Goal: Information Seeking & Learning: Learn about a topic

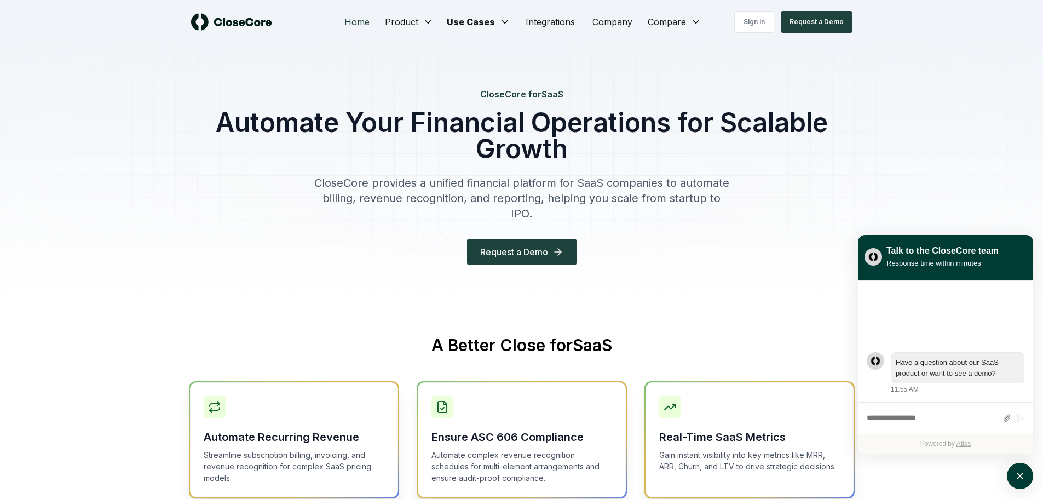
click at [357, 24] on link "Home" at bounding box center [357, 22] width 43 height 22
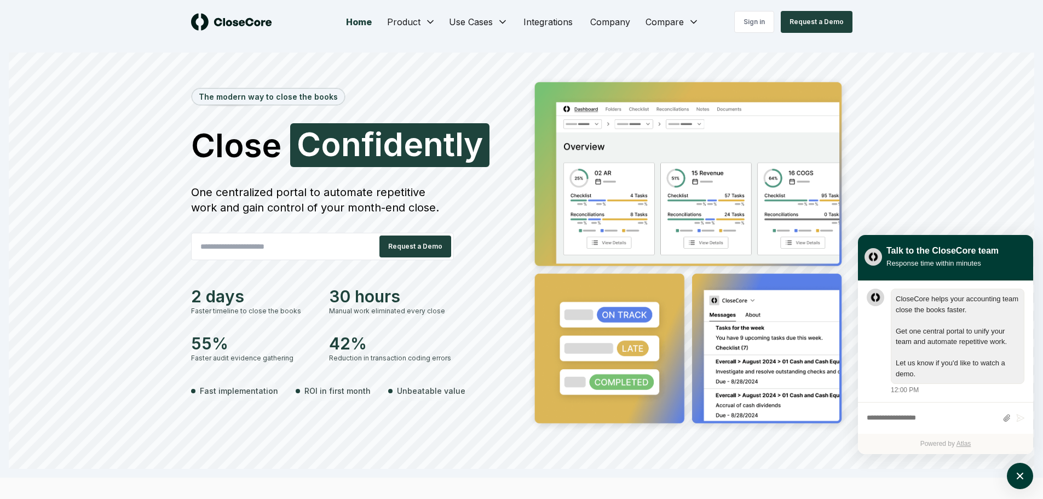
click at [692, 22] on div "Sign in Request a Demo" at bounding box center [769, 22] width 165 height 22
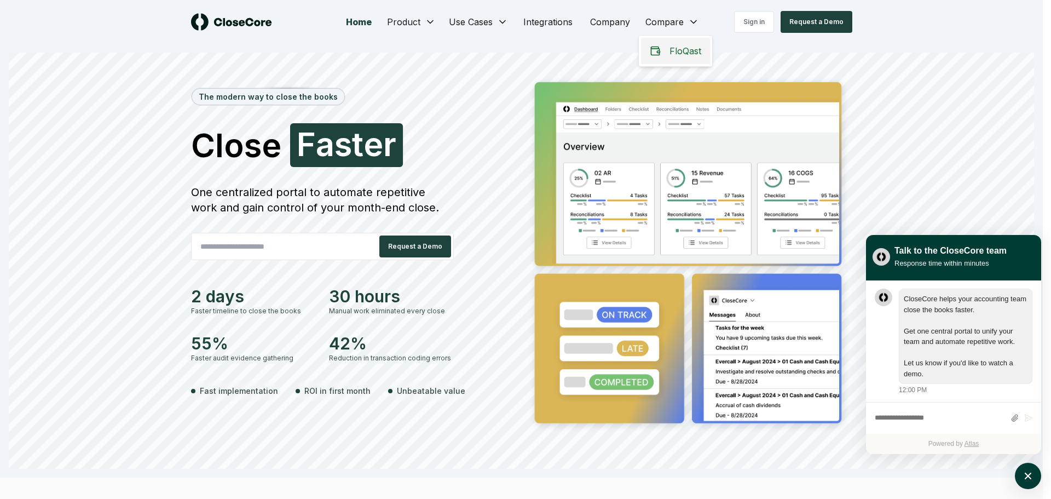
click at [680, 51] on span "FloQast" at bounding box center [685, 50] width 32 height 13
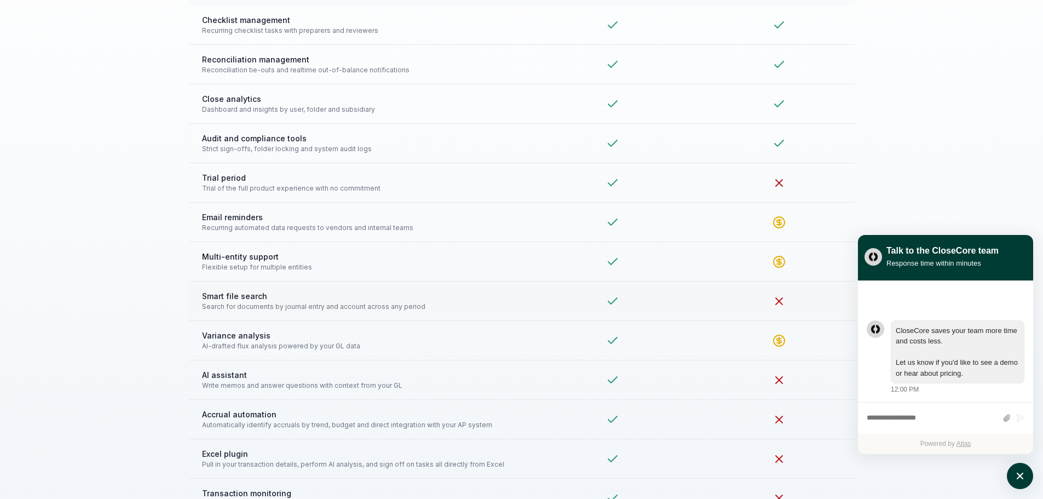
scroll to position [2408, 0]
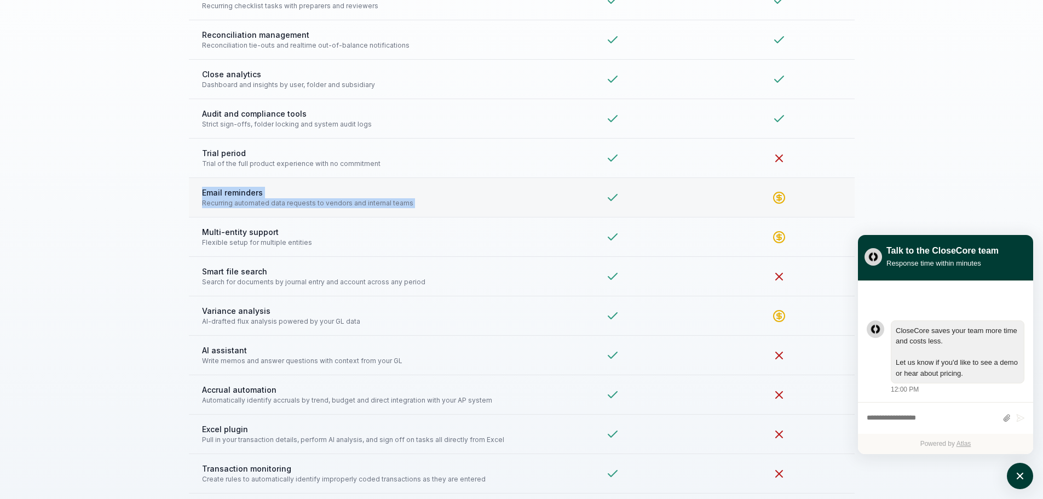
drag, startPoint x: 202, startPoint y: 191, endPoint x: 802, endPoint y: 196, distance: 600.5
click at [802, 196] on tr "Email reminders Recurring automated data requests to vendors and internal teams" at bounding box center [522, 197] width 666 height 39
click at [802, 196] on div at bounding box center [779, 197] width 124 height 13
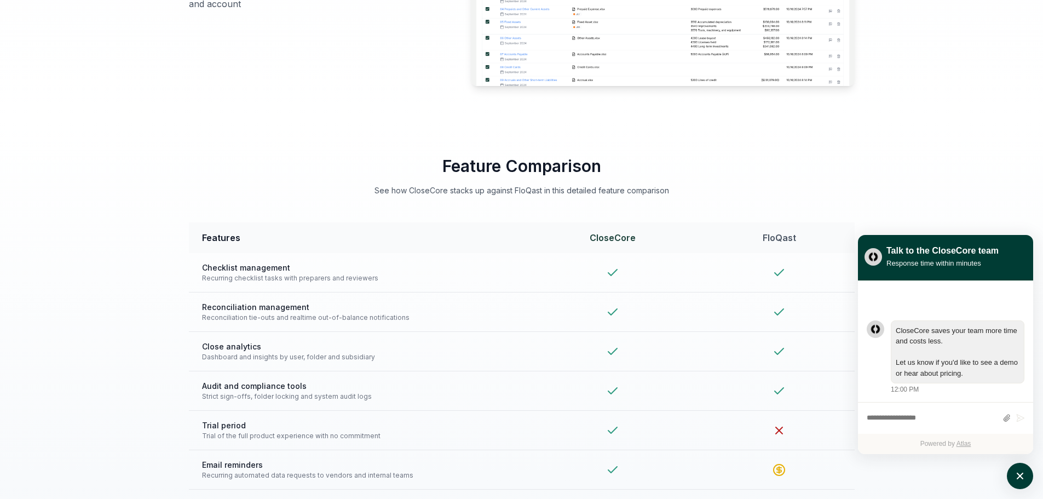
scroll to position [2135, 0]
click at [222, 270] on span "Checklist management" at bounding box center [355, 268] width 307 height 11
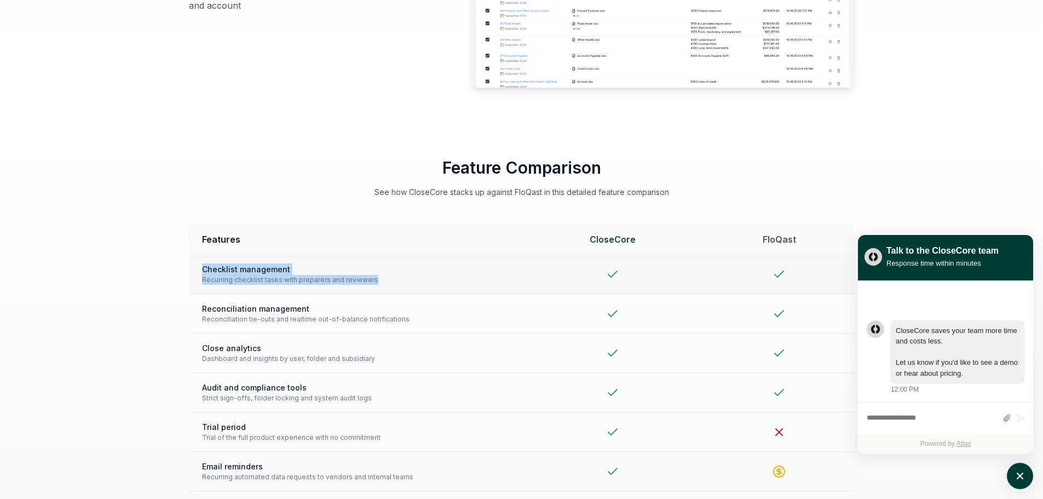
drag, startPoint x: 203, startPoint y: 268, endPoint x: 371, endPoint y: 282, distance: 168.6
click at [371, 282] on div "Checklist management Recurring checklist tasks with preparers and reviewers" at bounding box center [355, 273] width 307 height 21
copy div "Checklist management Recurring checklist tasks with preparers and reviewers"
click at [247, 310] on span "Reconciliation management" at bounding box center [355, 308] width 307 height 11
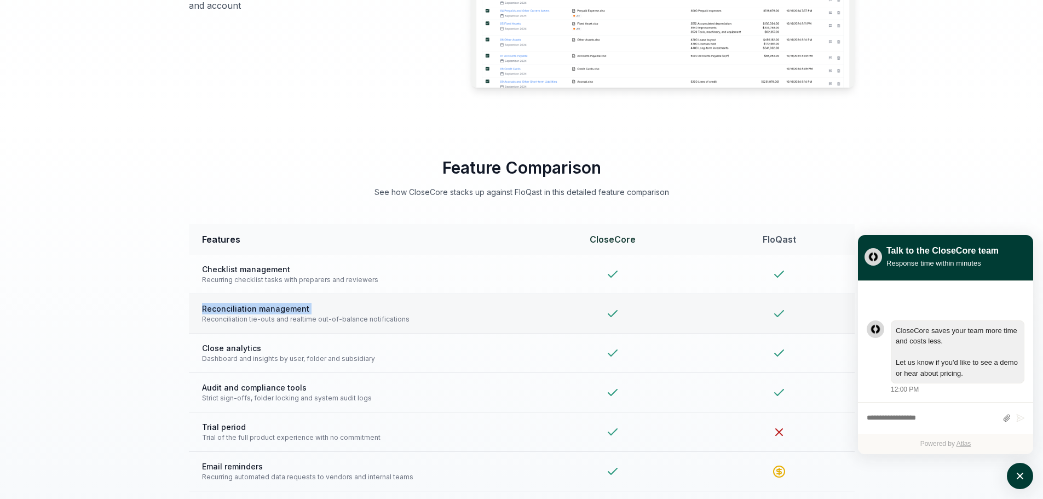
click at [247, 310] on span "Reconciliation management" at bounding box center [355, 308] width 307 height 11
copy span "Reconciliation management"
click at [296, 320] on span "Reconciliation tie-outs and realtime out-of-balance notifications" at bounding box center [355, 319] width 307 height 10
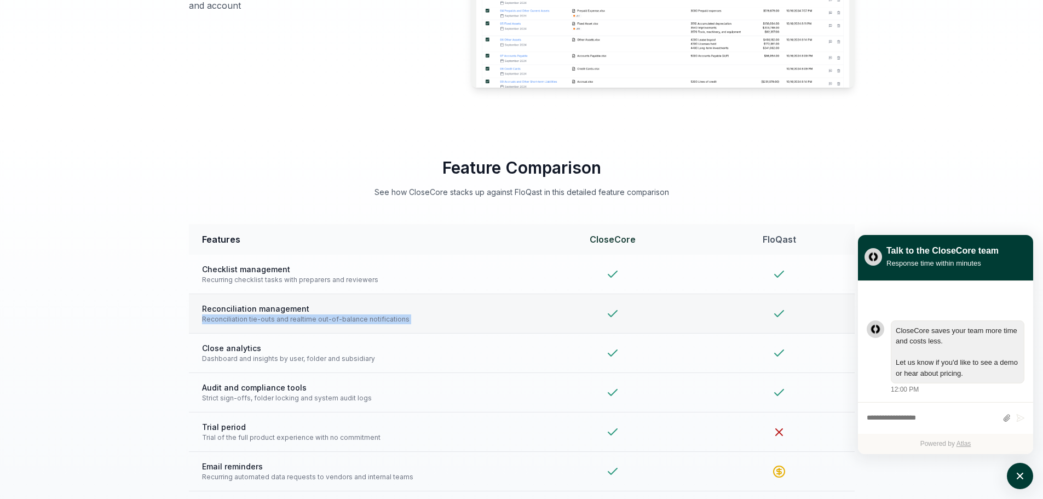
copy tr "Reconciliation tie-outs and realtime out-of-balance notifications"
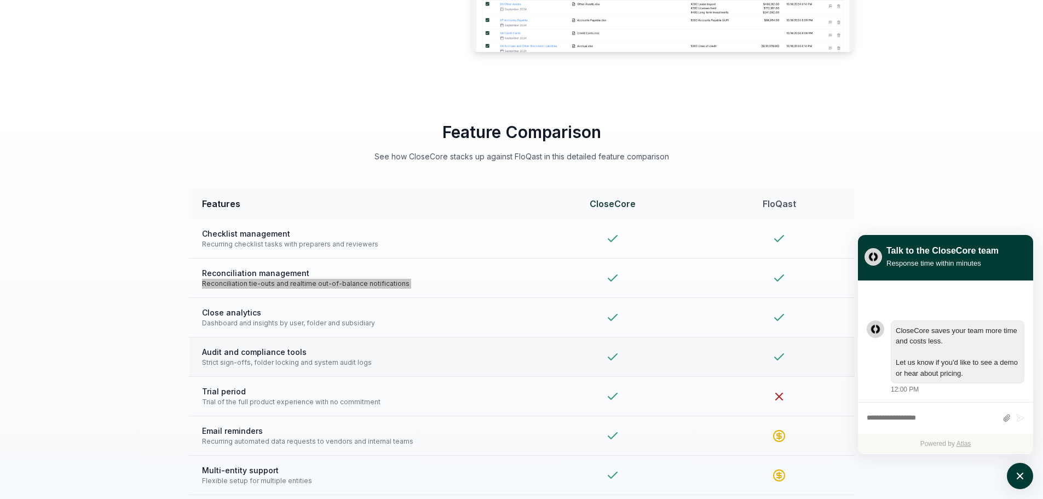
scroll to position [2189, 0]
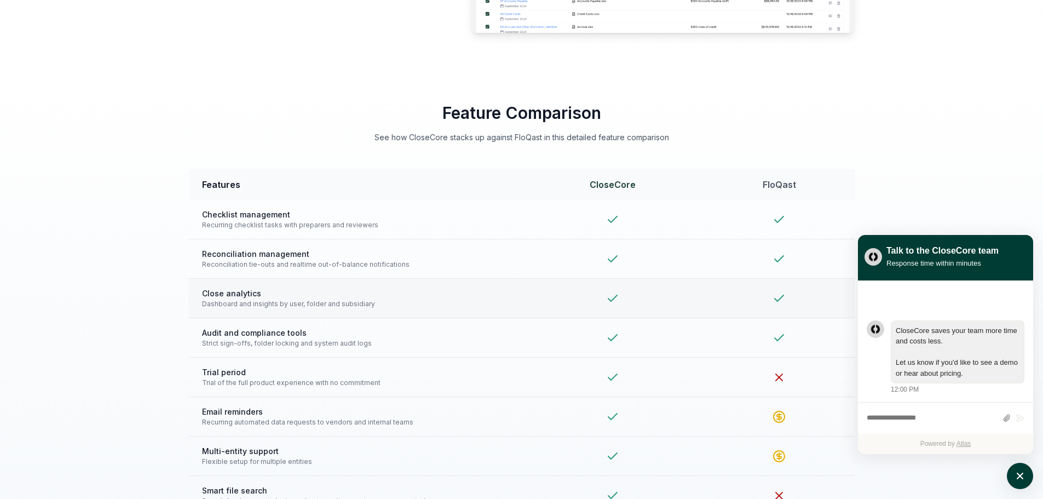
click at [236, 293] on span "Close analytics" at bounding box center [355, 292] width 307 height 11
copy span "Close analytics"
click at [263, 303] on span "Dashboard and insights by user, folder and subsidiary" at bounding box center [355, 304] width 307 height 10
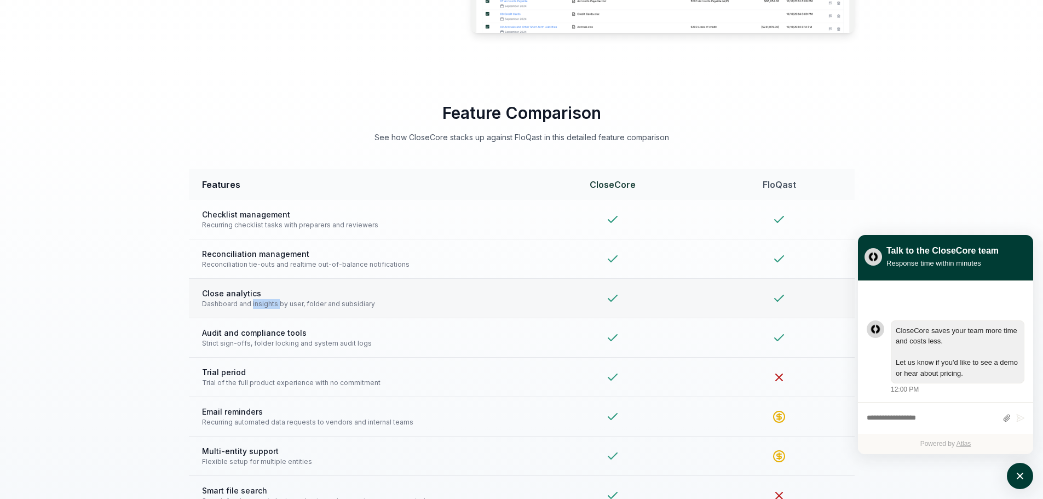
click at [263, 303] on span "Dashboard and insights by user, folder and subsidiary" at bounding box center [355, 304] width 307 height 10
copy tr "Dashboard and insights by user, folder and subsidiary"
click at [259, 332] on span "Audit and compliance tools" at bounding box center [355, 332] width 307 height 11
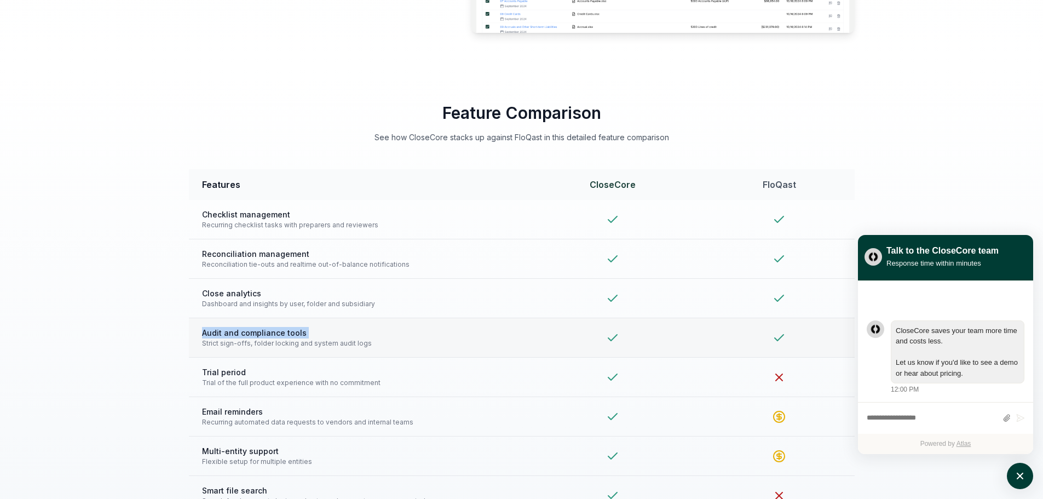
click at [259, 332] on span "Audit and compliance tools" at bounding box center [355, 332] width 307 height 11
copy span "Audit and compliance tools"
click at [297, 344] on span "Strict sign-offs, folder locking and system audit logs" at bounding box center [355, 343] width 307 height 10
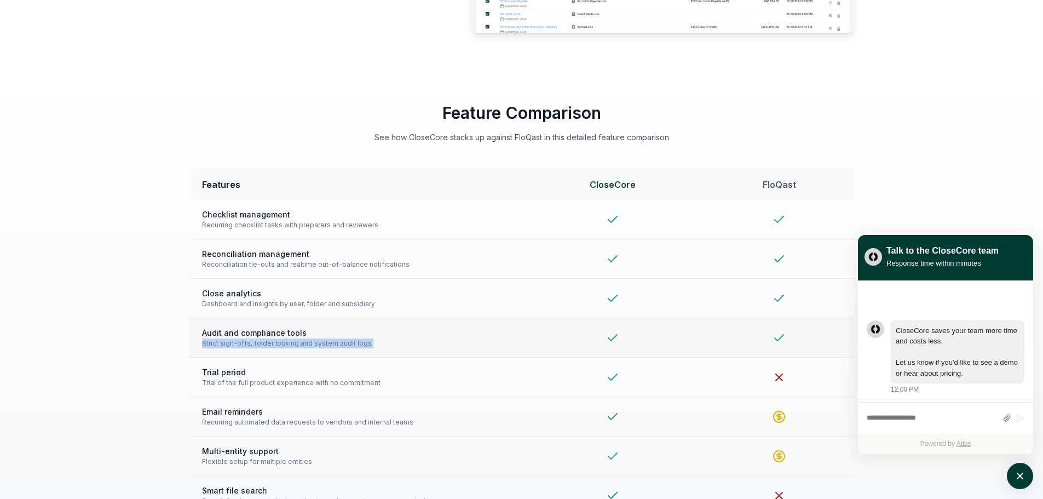
copy tr "Strict sign-offs, folder locking and system audit logs"
click at [229, 373] on span "Trial period" at bounding box center [355, 371] width 307 height 11
copy span "Trial period"
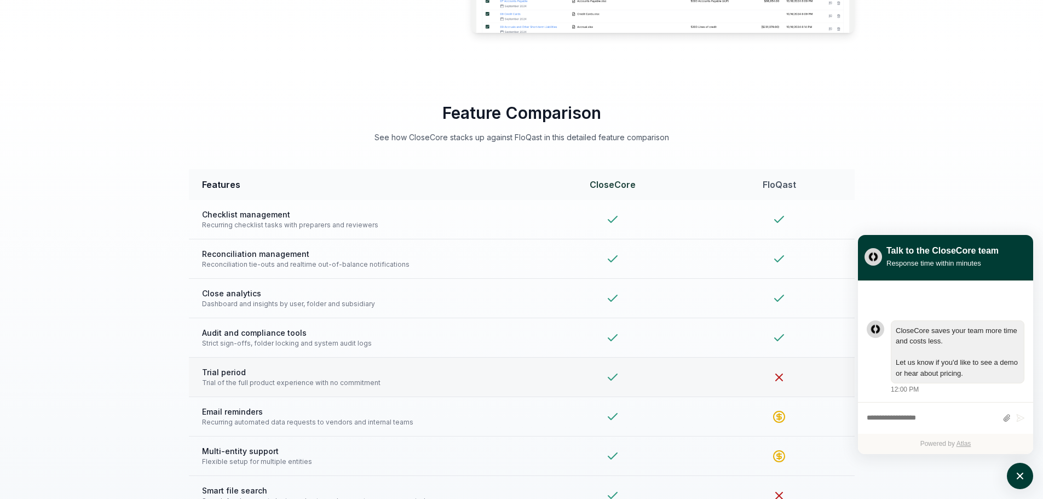
click at [303, 383] on span "Trial of the full product experience with no commitment" at bounding box center [355, 383] width 307 height 10
copy tr "Trial of the full product experience with no commitment"
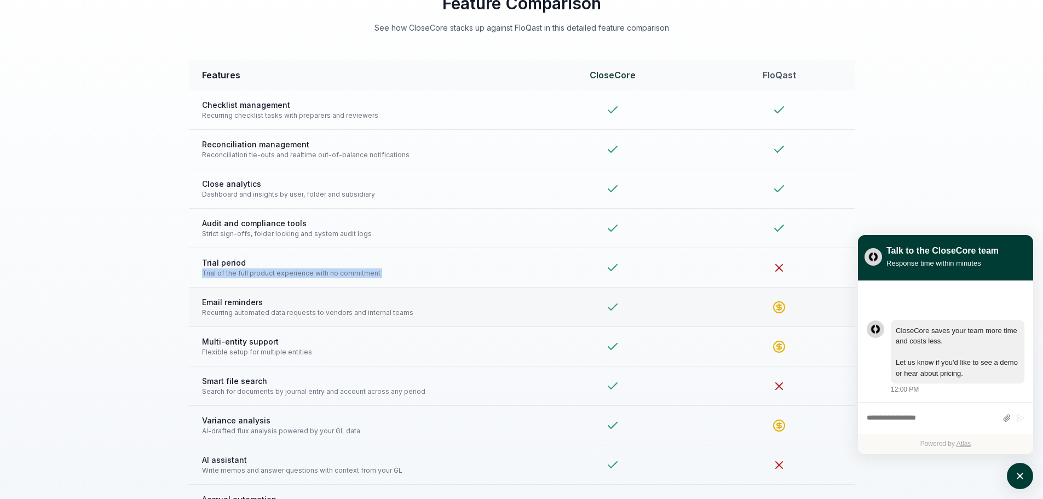
click at [232, 302] on span "Email reminders" at bounding box center [355, 301] width 307 height 11
copy span "Email reminders"
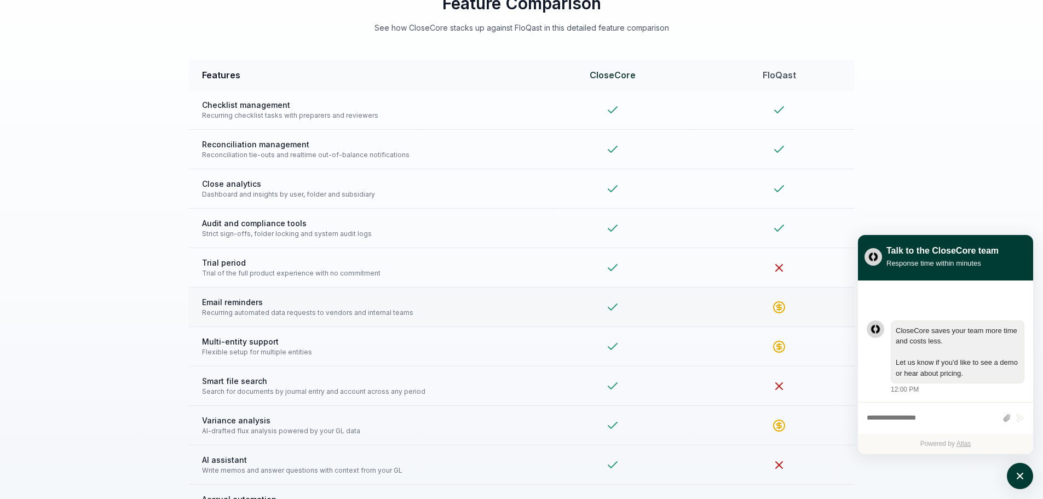
click at [304, 311] on span "Recurring automated data requests to vendors and internal teams" at bounding box center [355, 313] width 307 height 10
click at [242, 340] on span "Multi-entity support" at bounding box center [355, 341] width 307 height 11
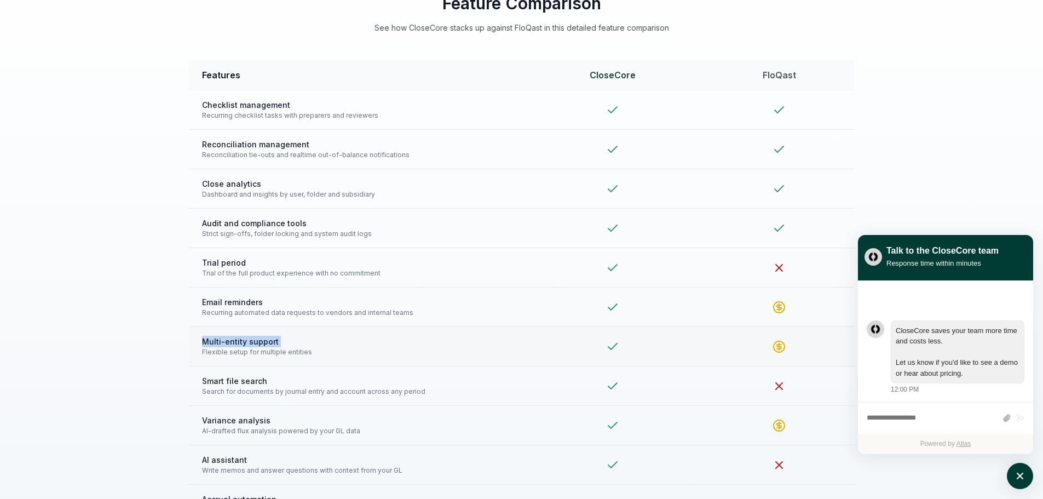
click at [242, 340] on span "Multi-entity support" at bounding box center [355, 341] width 307 height 11
click at [250, 351] on span "Flexible setup for multiple entities" at bounding box center [355, 352] width 307 height 10
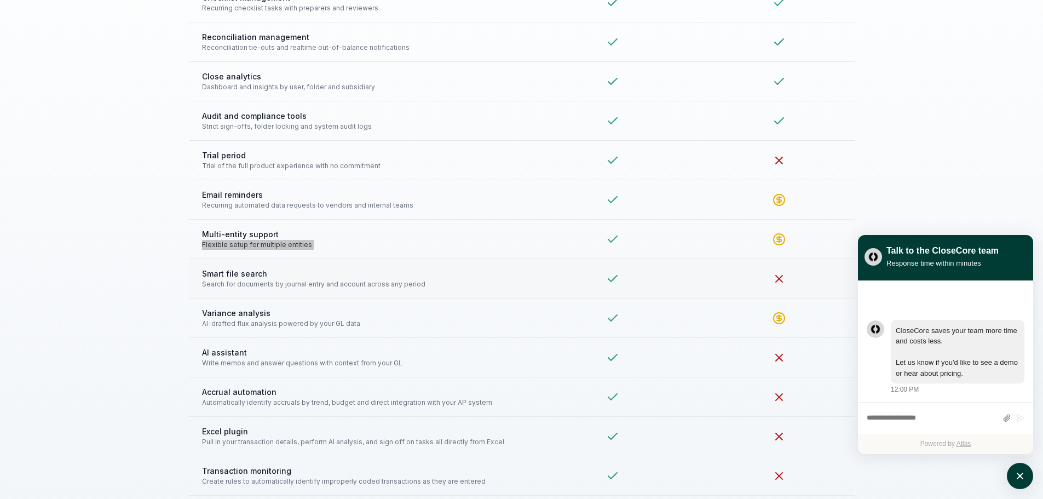
scroll to position [2408, 0]
click at [234, 268] on span "Smart file search" at bounding box center [355, 270] width 307 height 11
click at [310, 280] on span "Search for documents by journal entry and account across any period" at bounding box center [355, 282] width 307 height 10
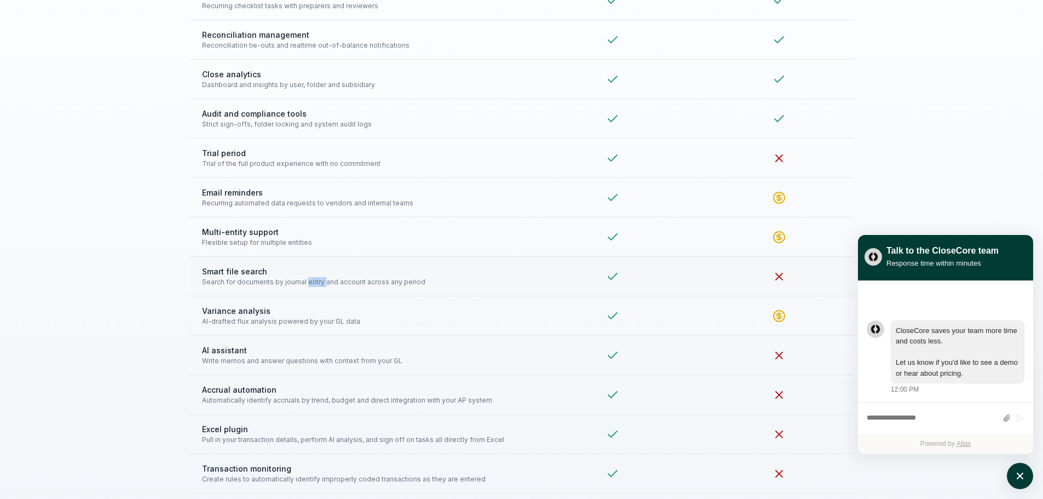
click at [310, 280] on span "Search for documents by journal entry and account across any period" at bounding box center [355, 282] width 307 height 10
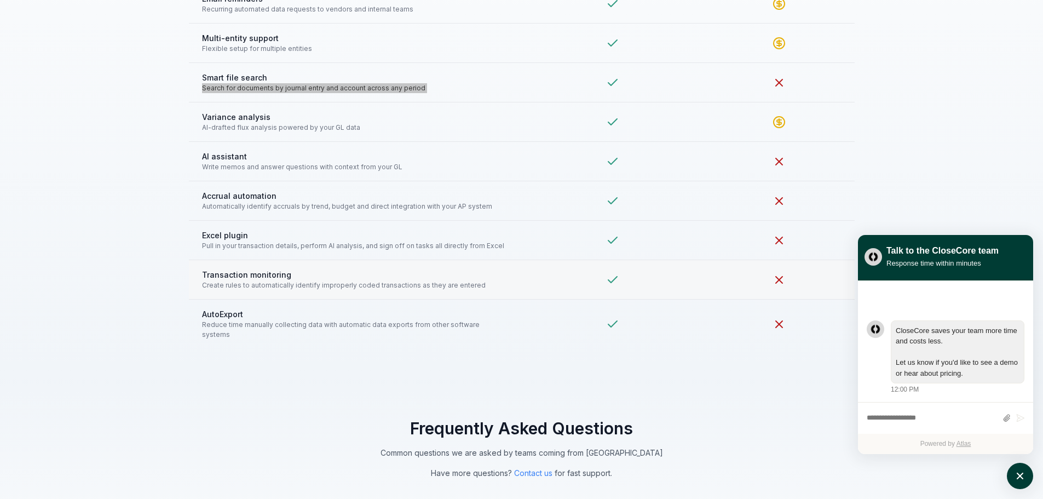
scroll to position [2518, 0]
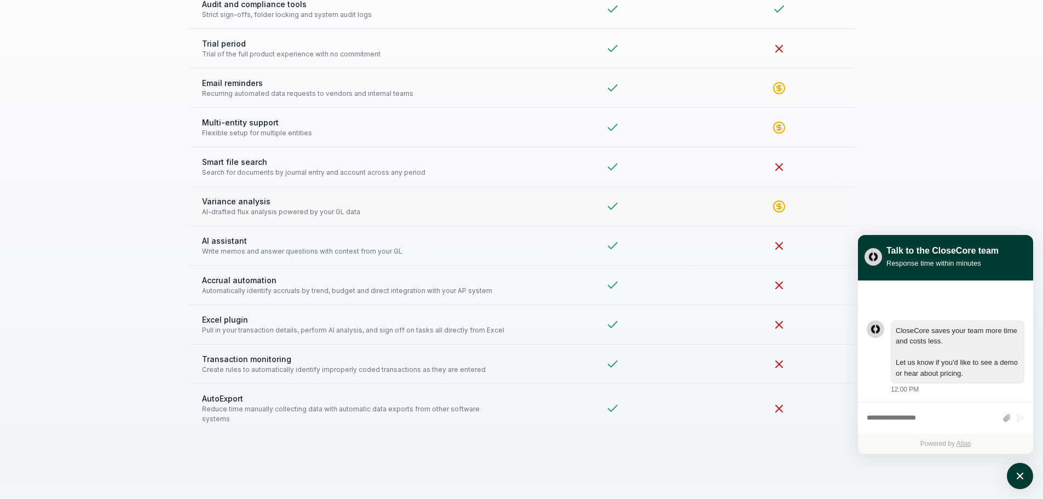
click at [233, 202] on span "Variance analysis" at bounding box center [355, 200] width 307 height 11
click at [304, 212] on span "AI-drafted flux analysis powered by your GL data" at bounding box center [355, 212] width 307 height 10
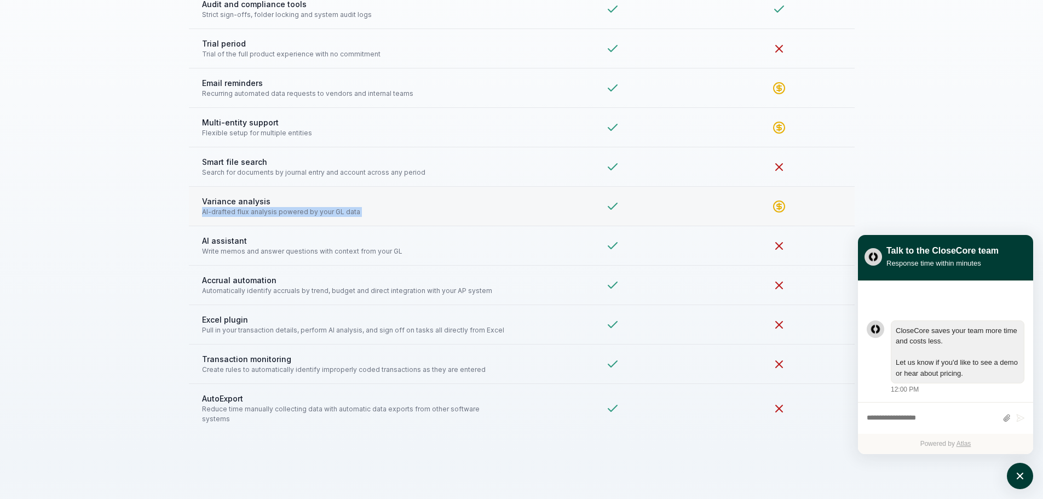
click at [304, 212] on span "AI-drafted flux analysis powered by your GL data" at bounding box center [355, 212] width 307 height 10
click at [228, 238] on span "AI assistant" at bounding box center [355, 240] width 307 height 11
click at [322, 252] on span "Write memos and answer questions with context from your GL" at bounding box center [355, 251] width 307 height 10
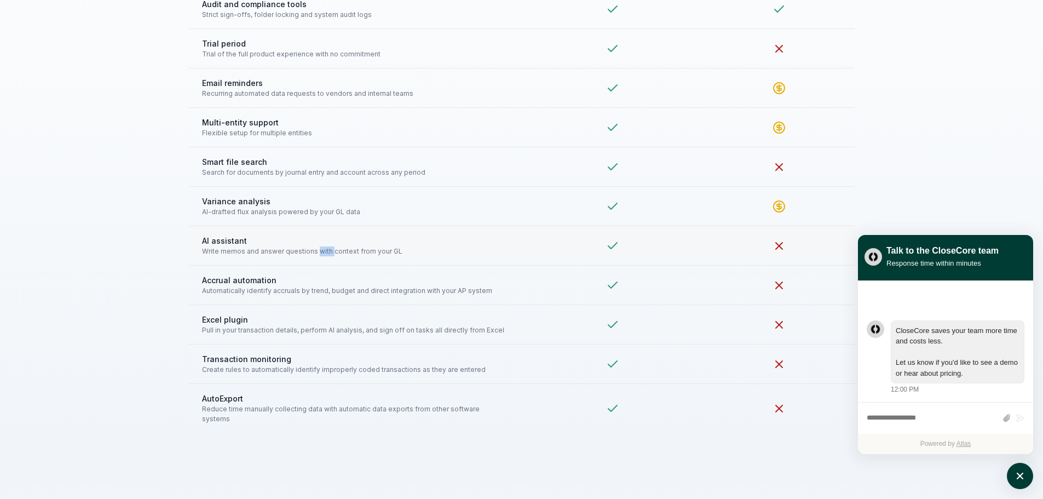
click at [322, 252] on span "Write memos and answer questions with context from your GL" at bounding box center [355, 251] width 307 height 10
click at [248, 279] on span "Accrual automation" at bounding box center [355, 279] width 307 height 11
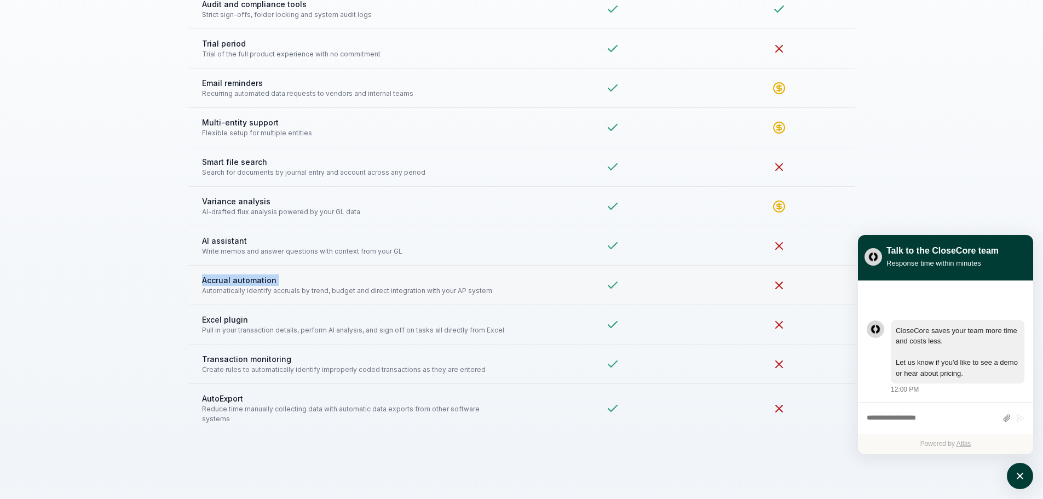
click at [321, 287] on span "Automatically identify accruals by trend, budget and direct integration with yo…" at bounding box center [355, 291] width 307 height 10
click at [215, 319] on span "Excel plugin" at bounding box center [355, 319] width 307 height 11
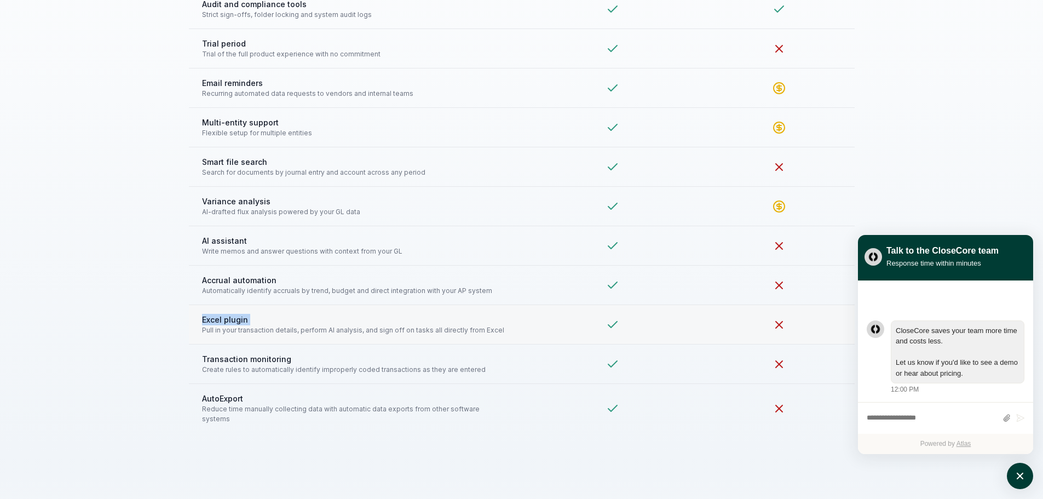
click at [214, 319] on span "Excel plugin" at bounding box center [355, 319] width 307 height 11
click at [415, 329] on span "Pull in your transaction details, perform AI analysis, and sign off on tasks al…" at bounding box center [355, 330] width 307 height 10
click at [224, 359] on span "Transaction monitoring" at bounding box center [355, 358] width 307 height 11
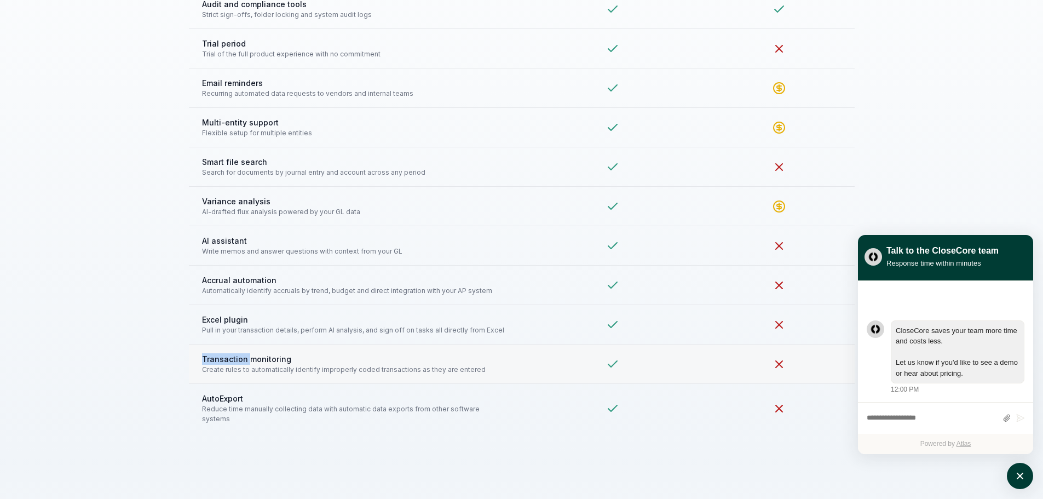
click at [224, 359] on span "Transaction monitoring" at bounding box center [355, 358] width 307 height 11
click at [398, 367] on span "Create rules to automatically identify improperly coded transactions as they ar…" at bounding box center [355, 370] width 307 height 10
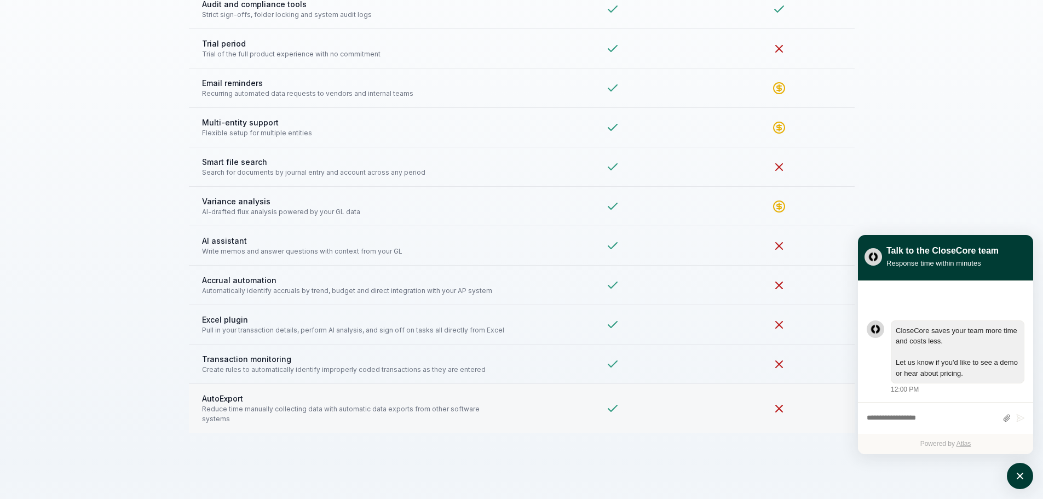
click at [219, 398] on span "AutoExport" at bounding box center [355, 397] width 307 height 11
click at [358, 408] on span "Reduce time manually collecting data with automatic data exports from other sof…" at bounding box center [355, 414] width 307 height 20
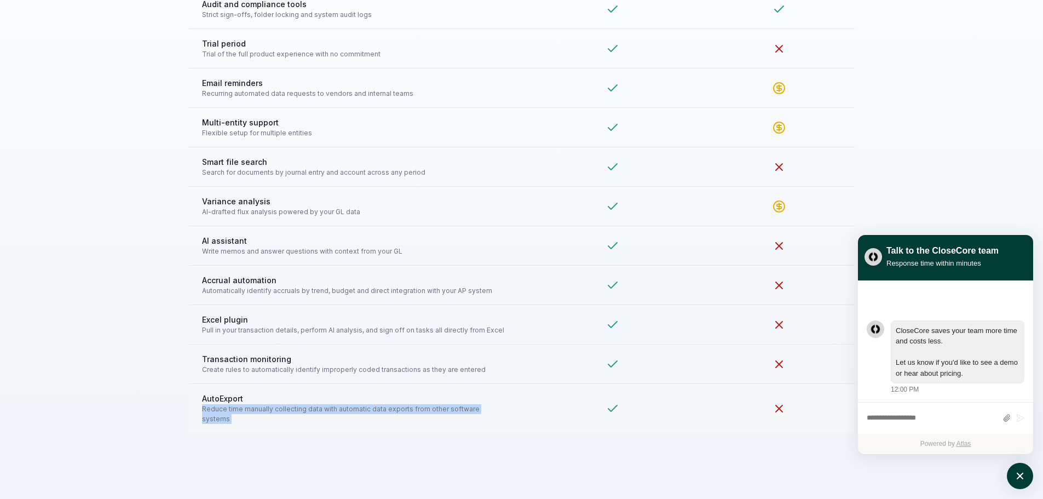
click at [358, 408] on span "Reduce time manually collecting data with automatic data exports from other sof…" at bounding box center [355, 414] width 307 height 20
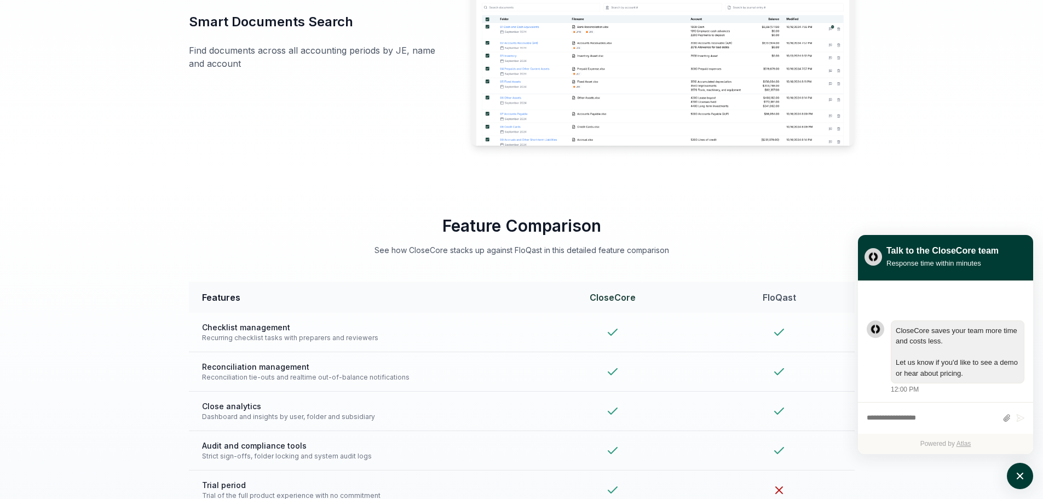
scroll to position [2080, 0]
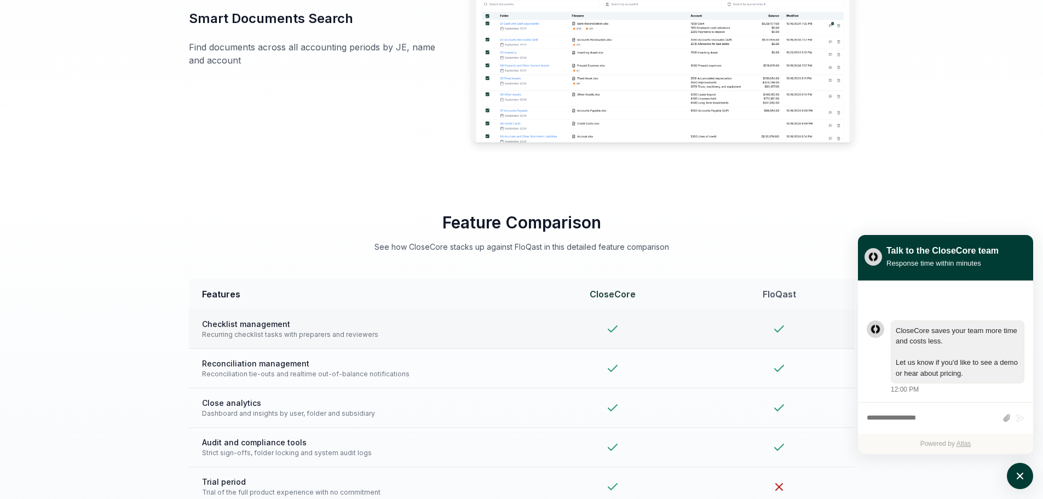
click at [256, 324] on span "Checklist management" at bounding box center [355, 323] width 307 height 11
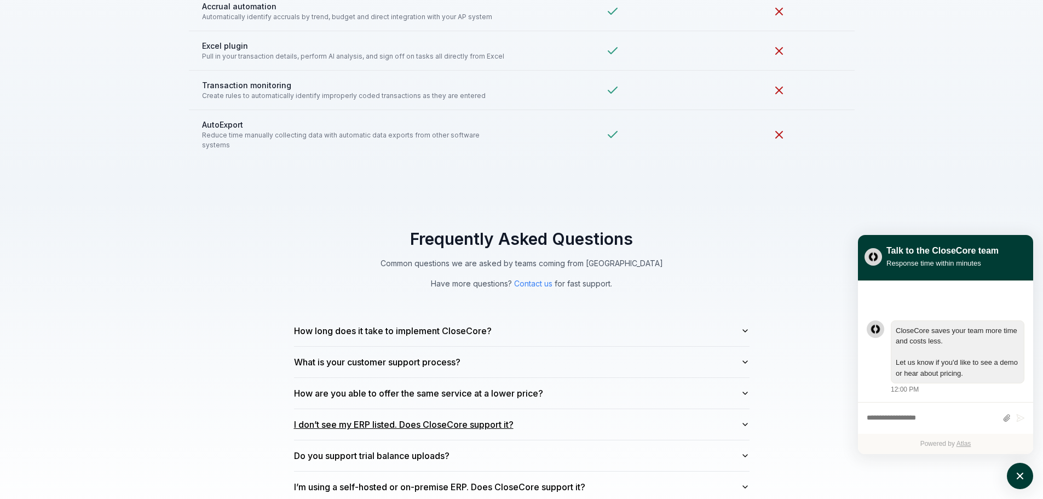
scroll to position [2901, 0]
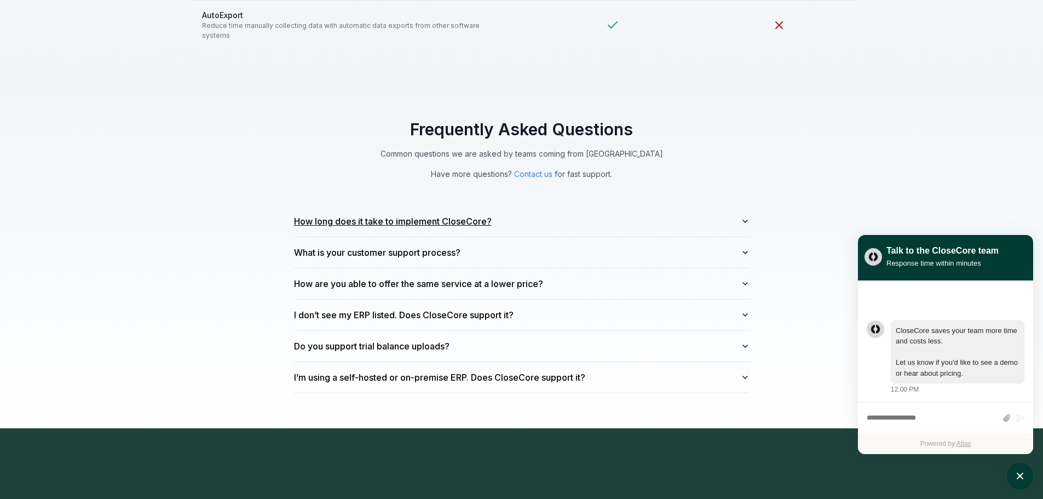
click at [533, 212] on button "How long does it take to implement CloseCore?" at bounding box center [521, 221] width 455 height 31
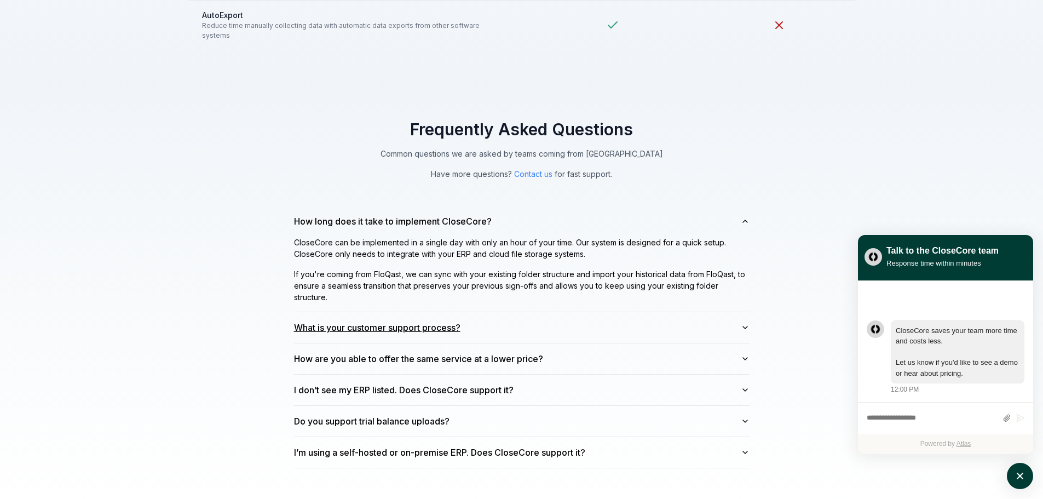
click at [489, 320] on button "What is your customer support process?" at bounding box center [521, 327] width 455 height 31
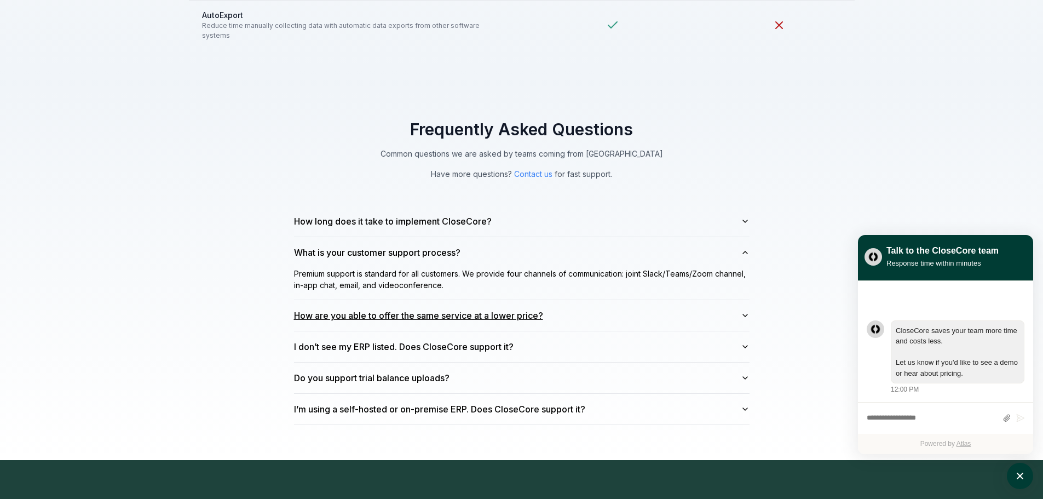
click at [649, 305] on button "How are you able to offer the same service at a lower price?" at bounding box center [521, 315] width 455 height 31
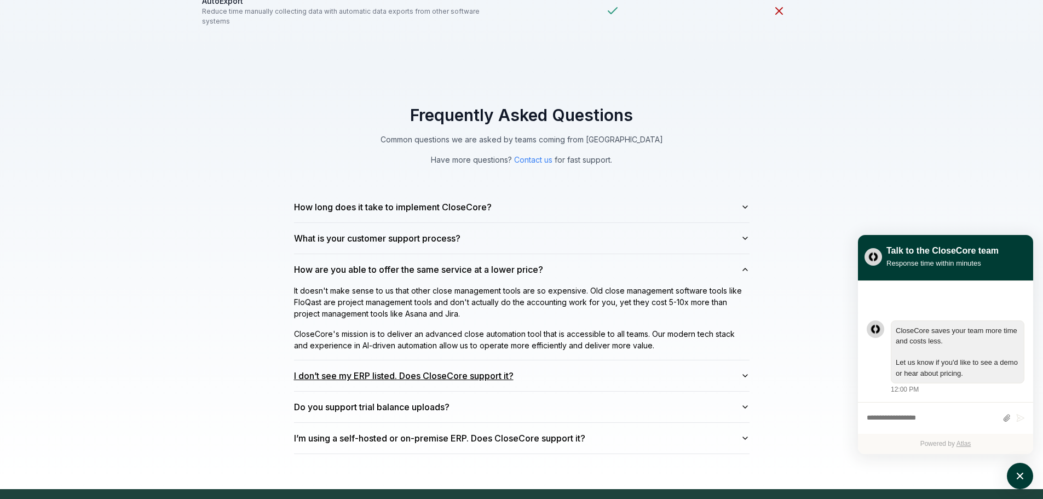
scroll to position [2956, 0]
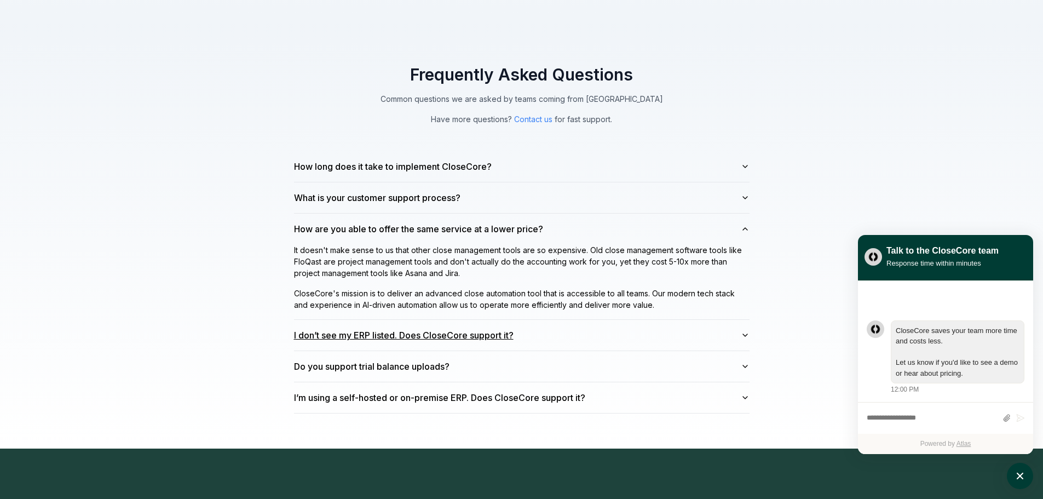
click at [535, 326] on button "I don’t see my ERP listed. Does CloseCore support it?" at bounding box center [521, 335] width 455 height 31
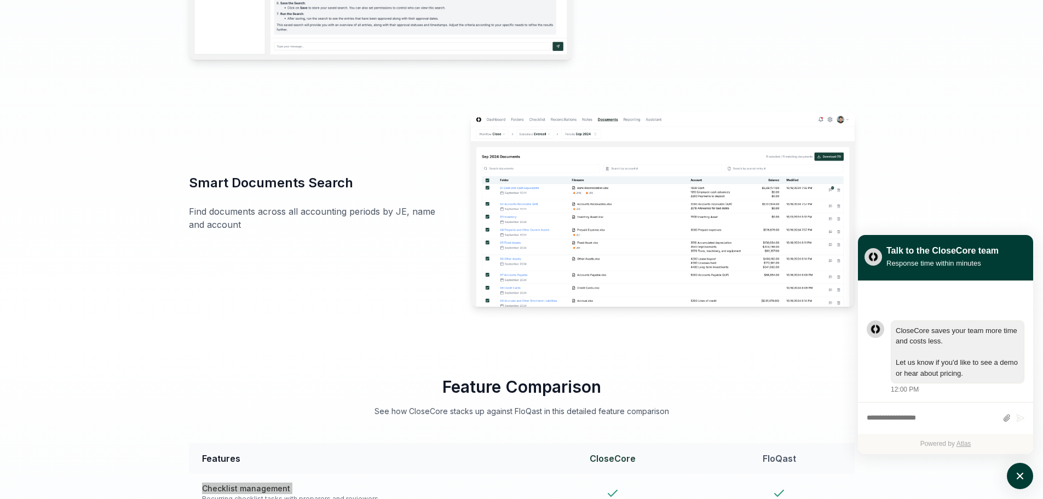
scroll to position [1533, 0]
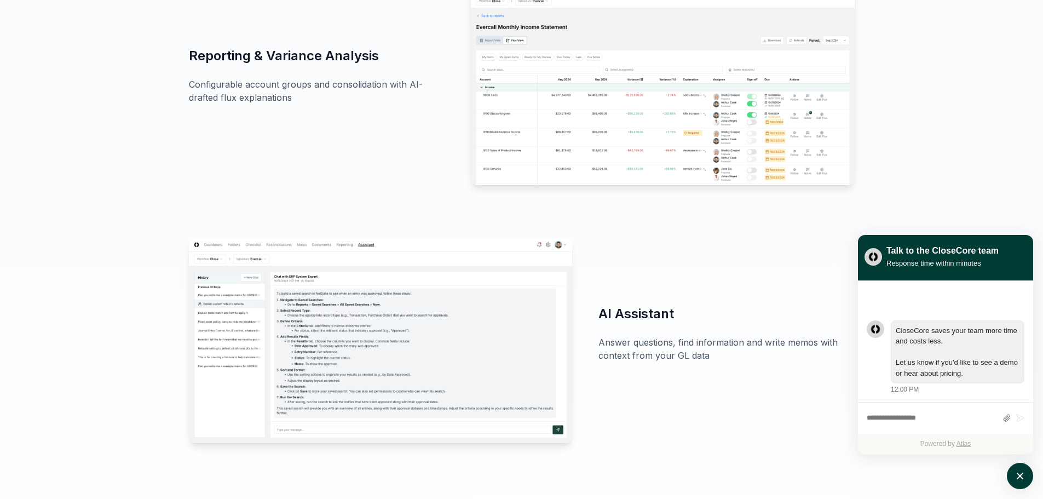
click at [308, 127] on div "Reporting & Variance Analysis Configurable account groups and consolidation wit…" at bounding box center [522, 82] width 666 height 205
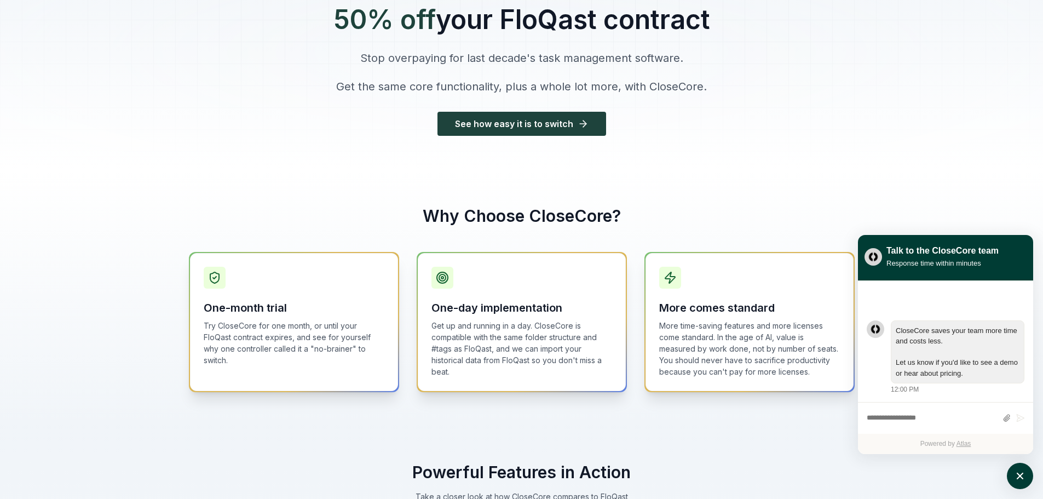
scroll to position [0, 0]
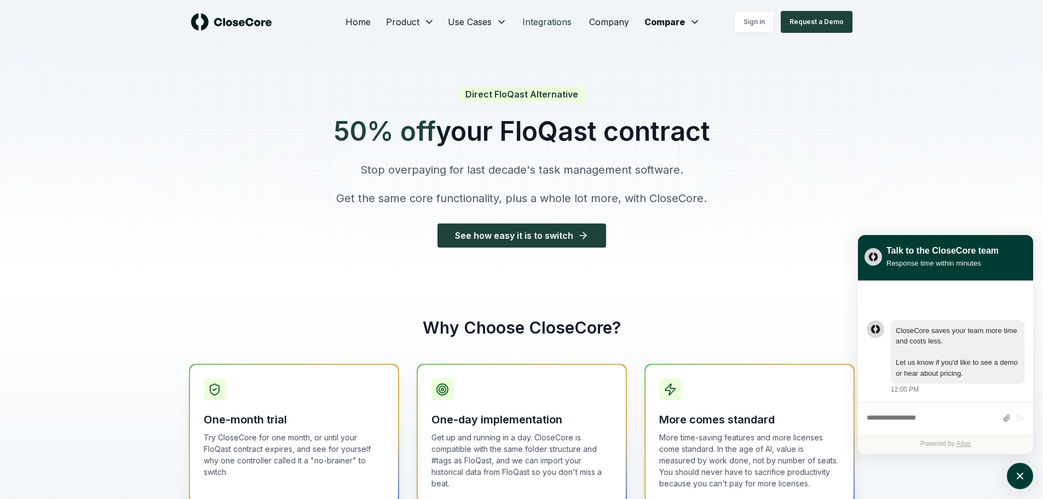
click at [543, 24] on link "Integrations" at bounding box center [546, 22] width 67 height 22
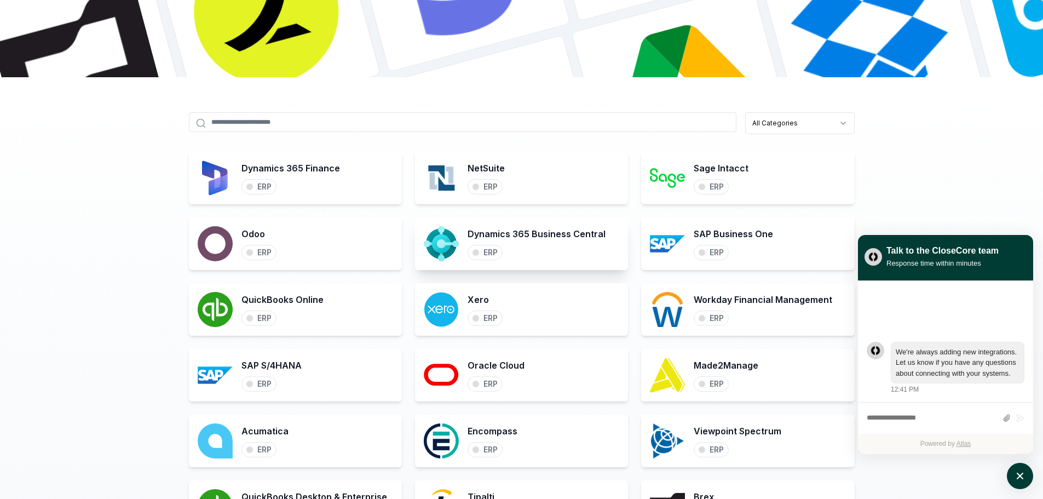
scroll to position [438, 0]
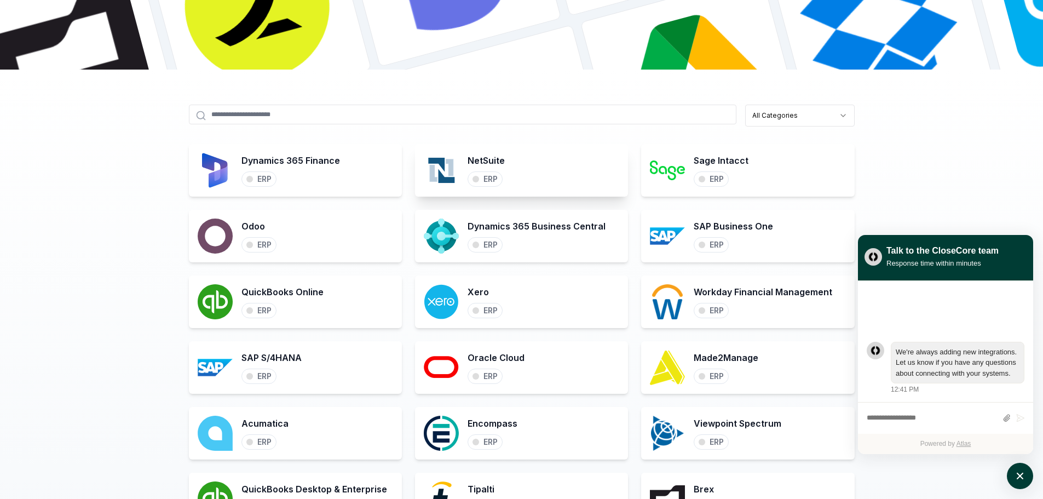
click at [529, 169] on div "NetSuite ERP" at bounding box center [521, 170] width 213 height 53
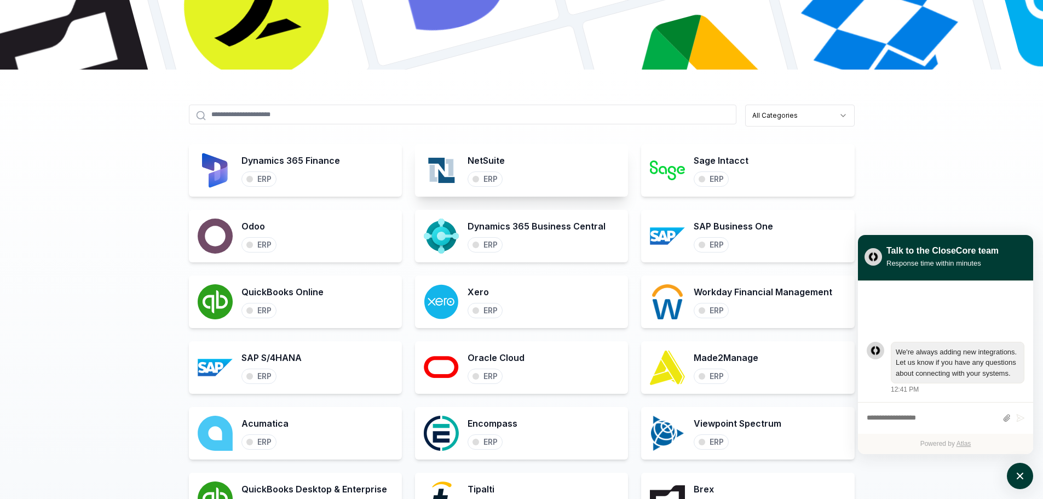
click at [478, 181] on div "ERP" at bounding box center [484, 178] width 35 height 15
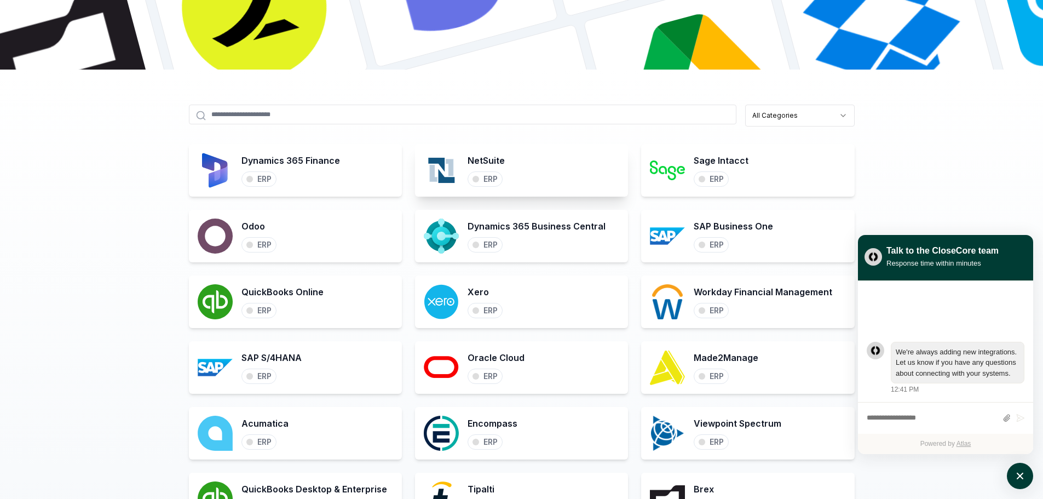
click at [481, 159] on h3 "NetSuite" at bounding box center [485, 160] width 37 height 13
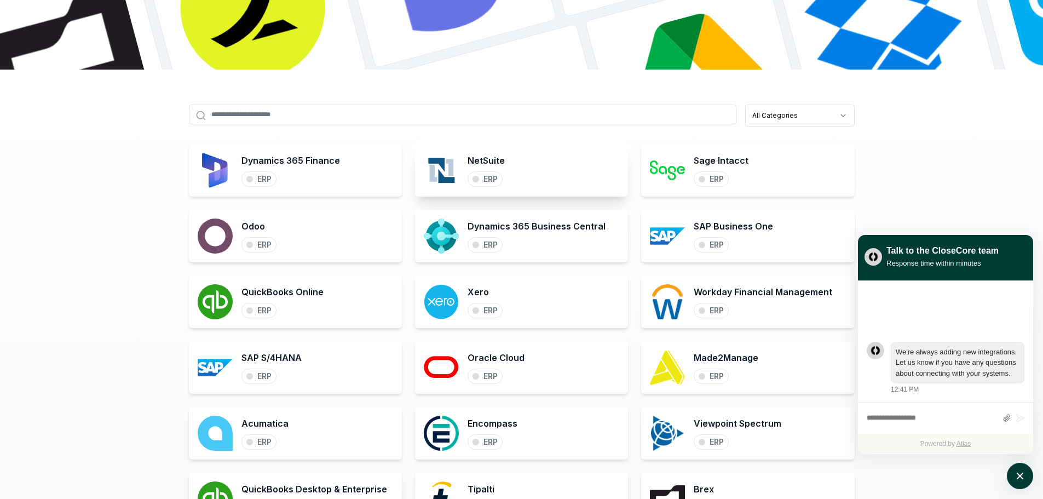
click at [454, 163] on img at bounding box center [441, 170] width 35 height 35
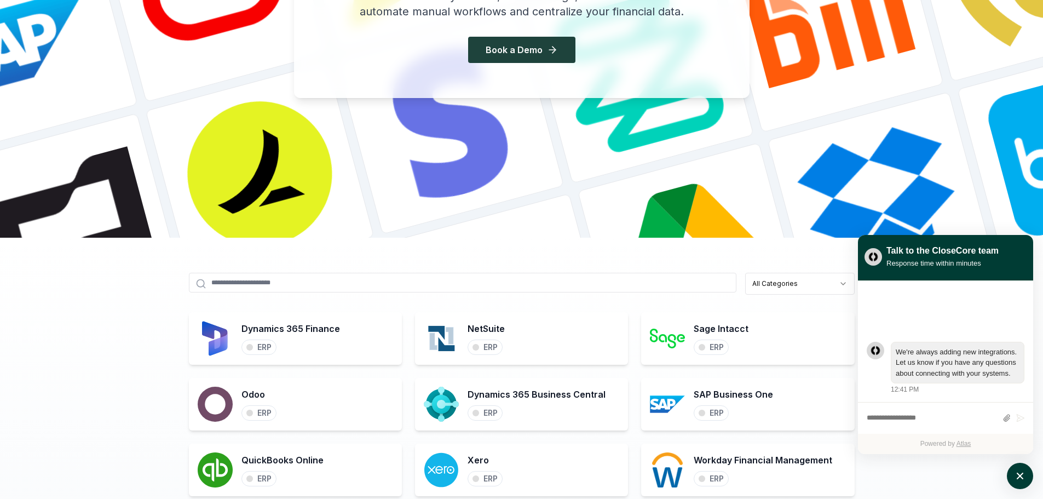
scroll to position [0, 0]
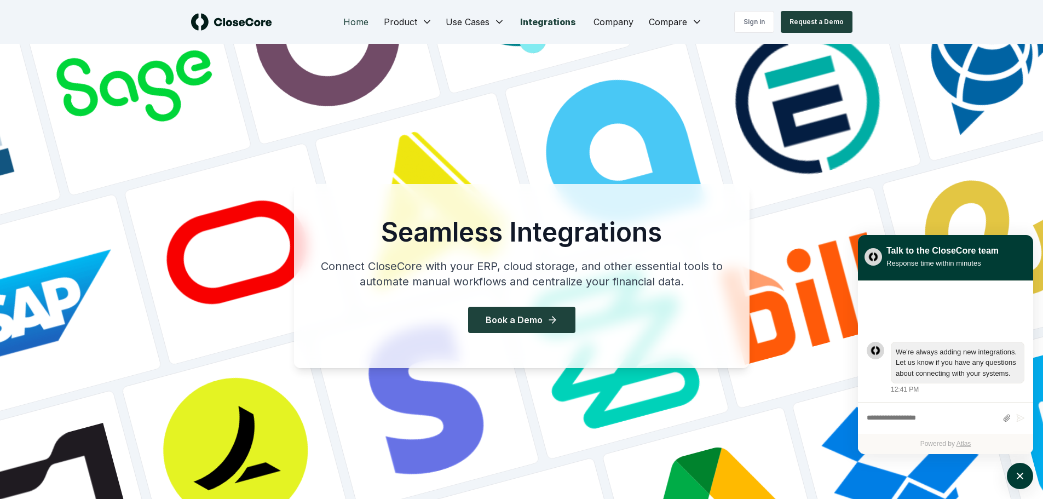
click at [359, 21] on link "Home" at bounding box center [355, 22] width 43 height 22
